Goal: Task Accomplishment & Management: Use online tool/utility

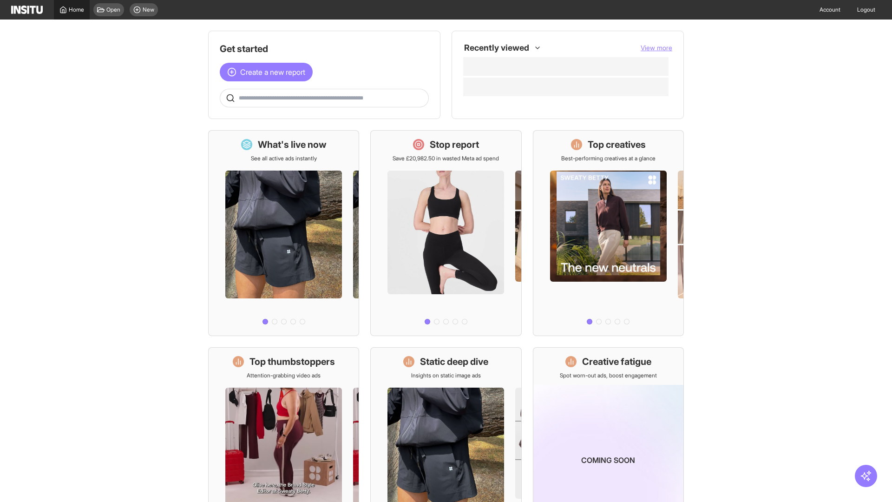
click at [72, 10] on span "Home" at bounding box center [76, 9] width 15 height 7
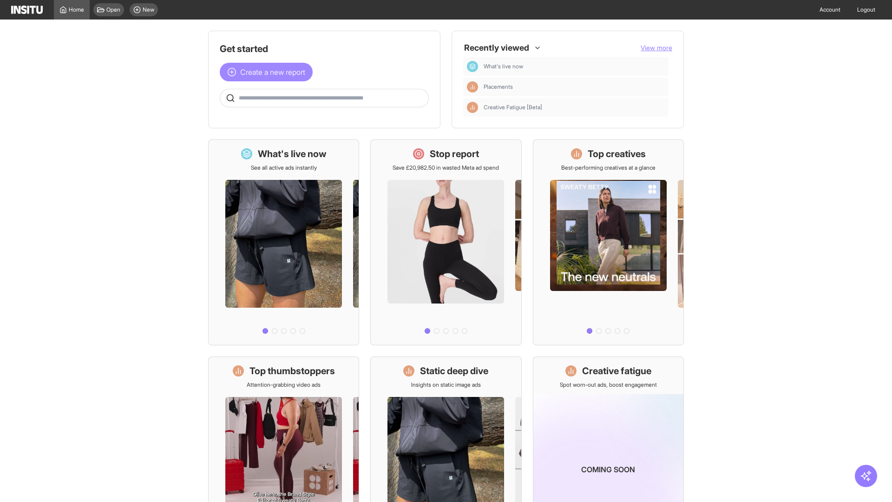
click at [268, 66] on span "Create a new report" at bounding box center [272, 71] width 65 height 11
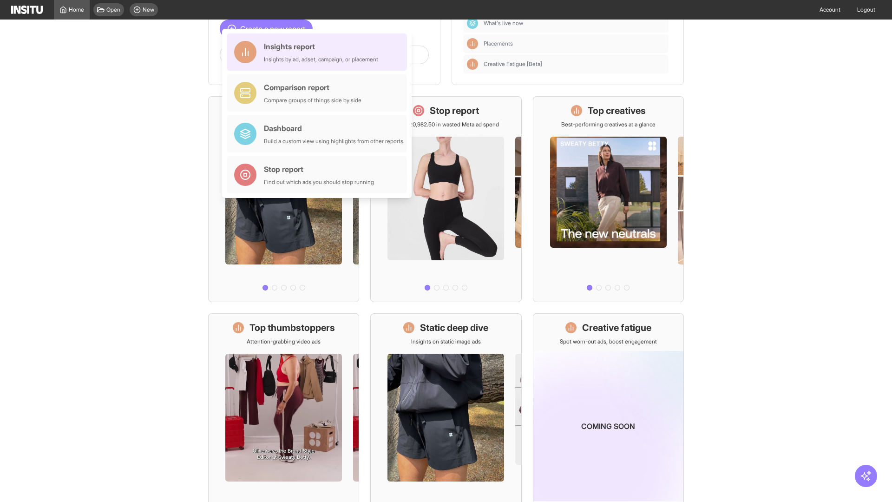
click at [319, 52] on div "Insights report Insights by ad, adset, campaign, or placement" at bounding box center [321, 52] width 114 height 22
